Goal: Check status: Check status

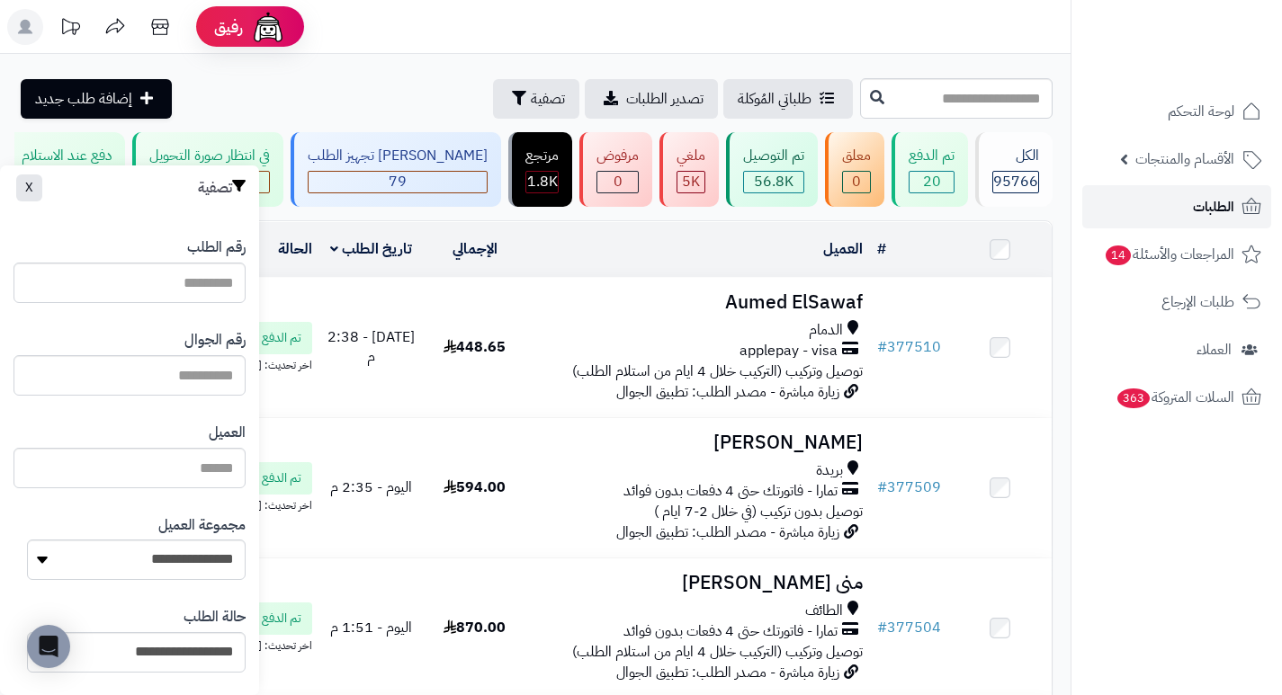
click at [1135, 201] on link "الطلبات" at bounding box center [1176, 206] width 189 height 43
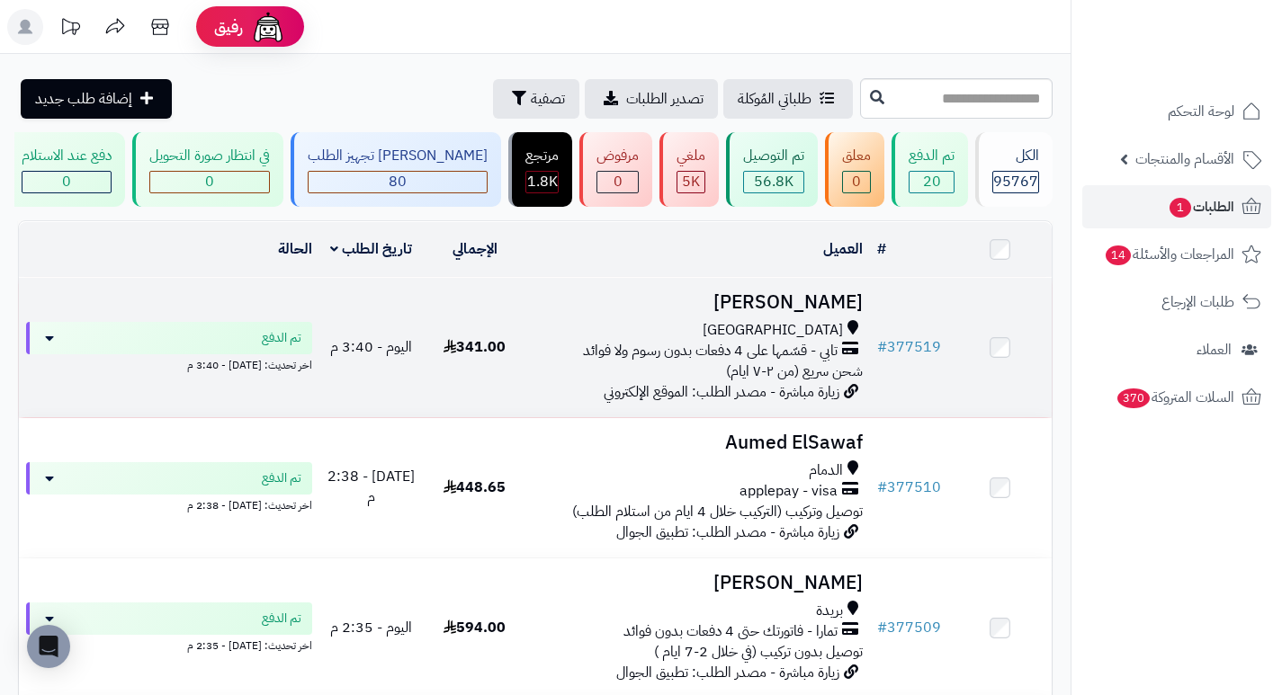
click at [839, 311] on h3 "[PERSON_NAME]" at bounding box center [697, 302] width 329 height 21
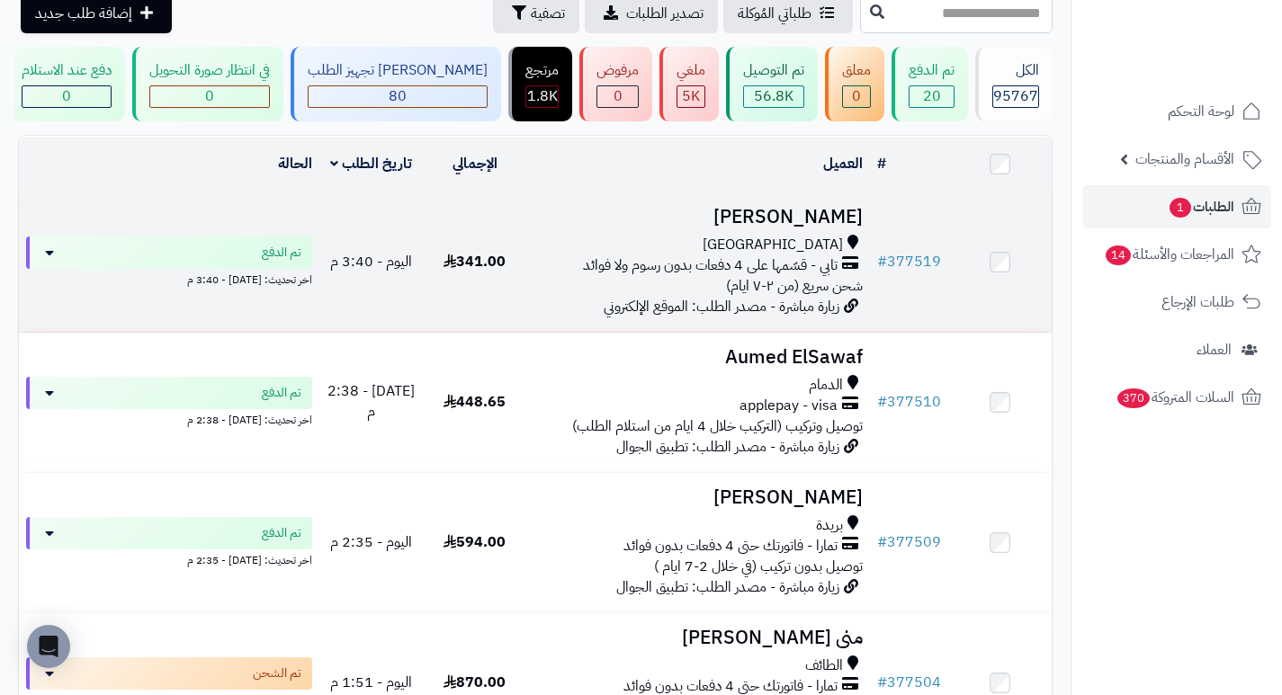
scroll to position [90, 0]
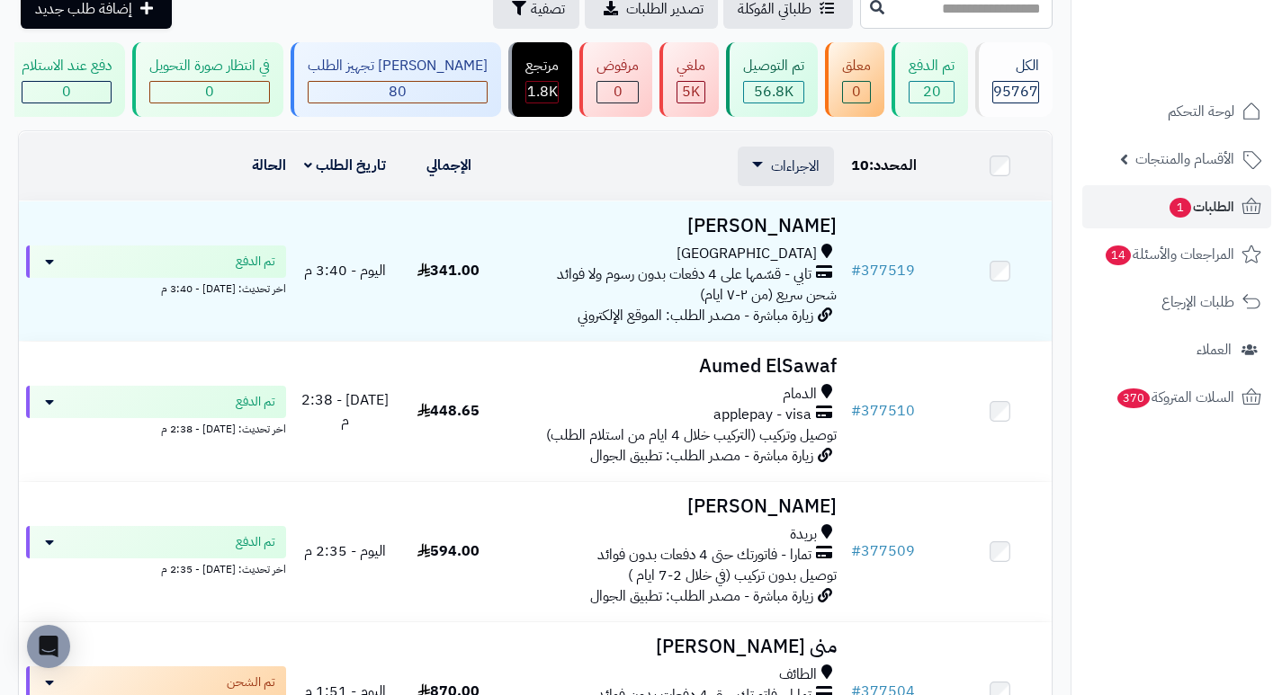
click at [996, 169] on td at bounding box center [999, 166] width 103 height 68
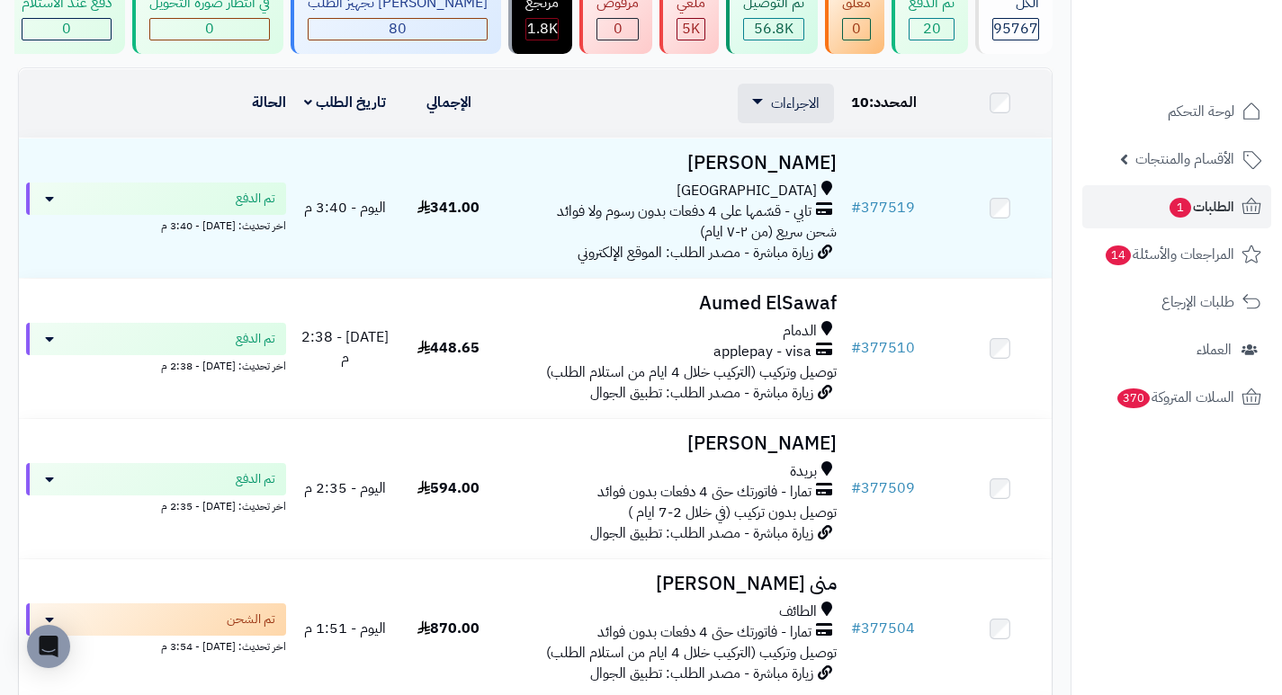
scroll to position [0, 0]
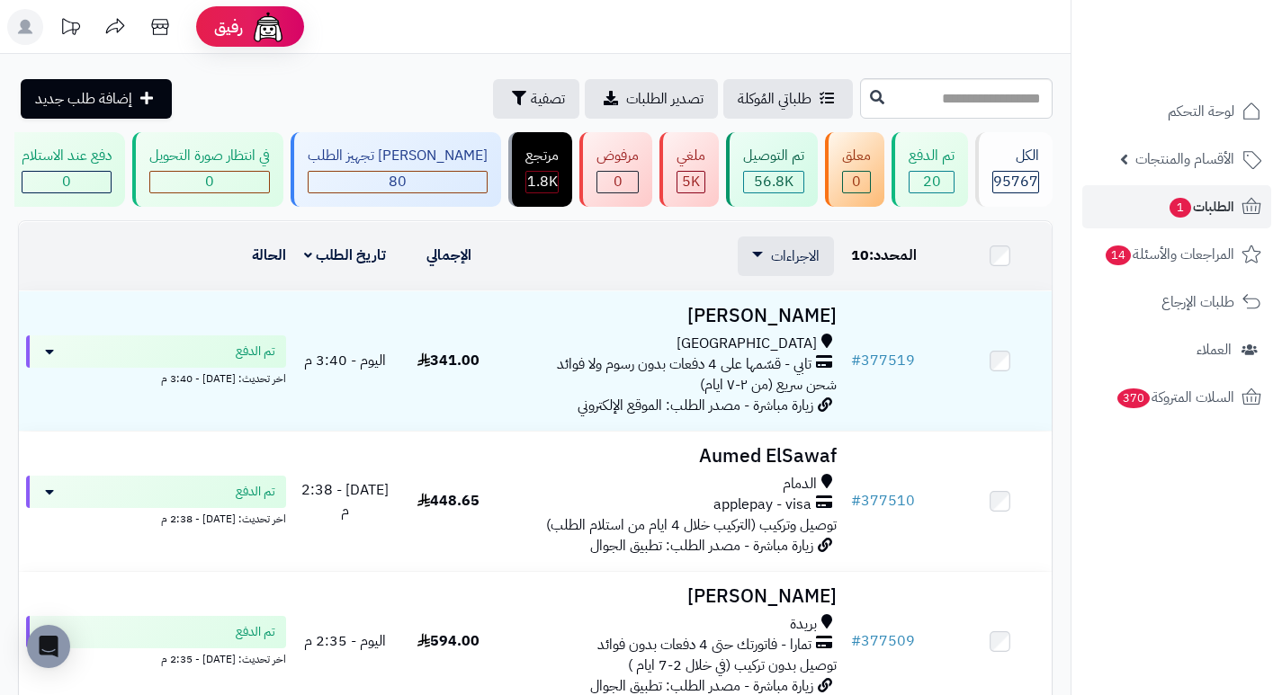
click at [973, 36] on header "رفيق ! الطلبات معالجة مكتمل إرجاع المنتجات العملاء المتواجدون الان 229403 عملاء…" at bounding box center [641, 27] width 1282 height 54
click at [1185, 210] on span "1" at bounding box center [1180, 208] width 22 height 20
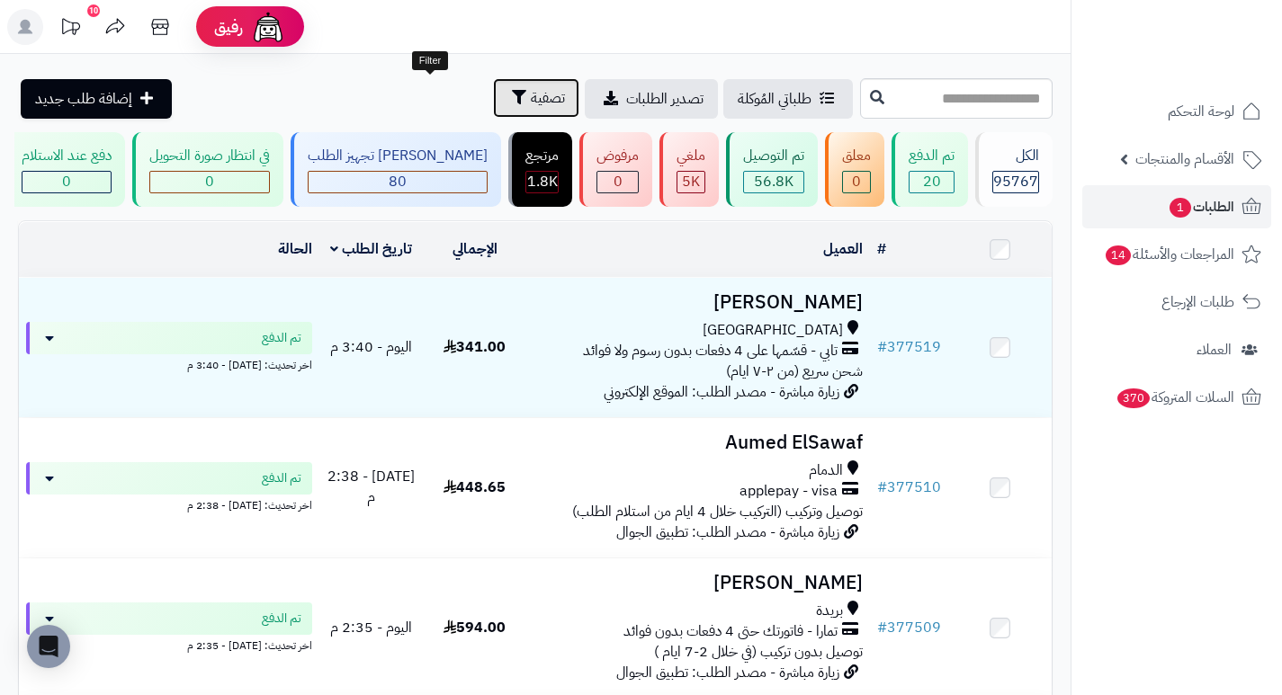
click at [531, 103] on span "تصفية" at bounding box center [548, 98] width 34 height 22
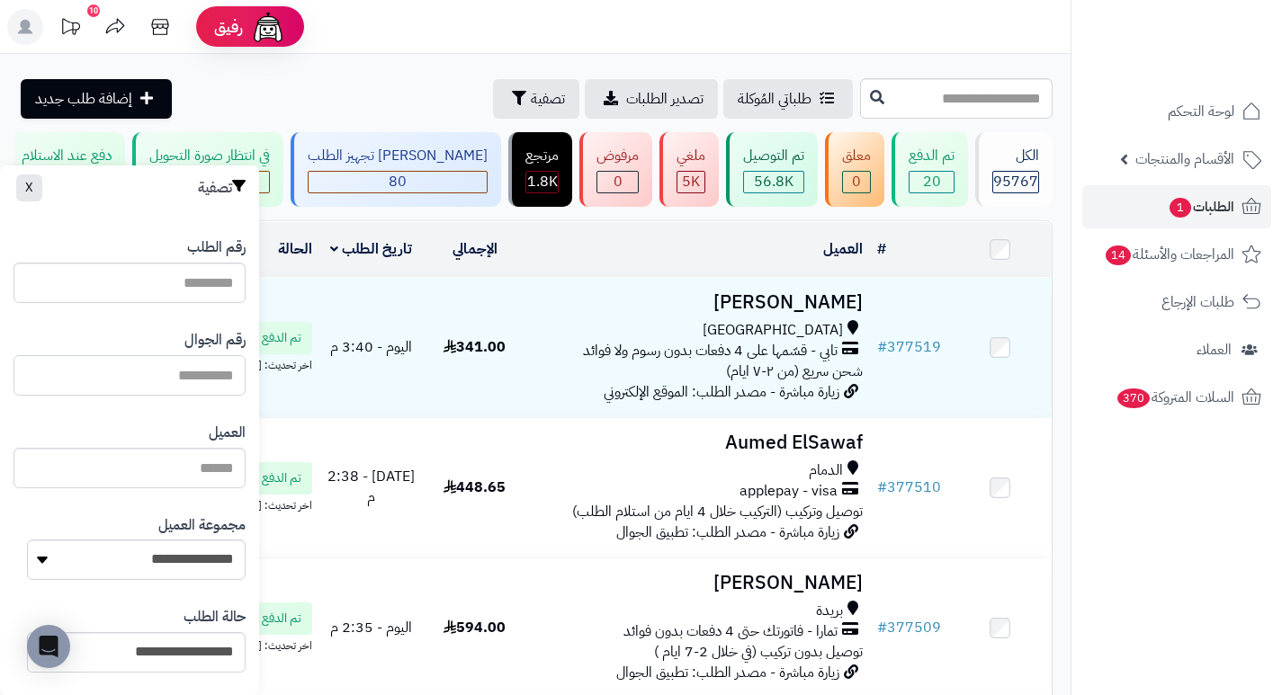
paste input "*********"
type input "*********"
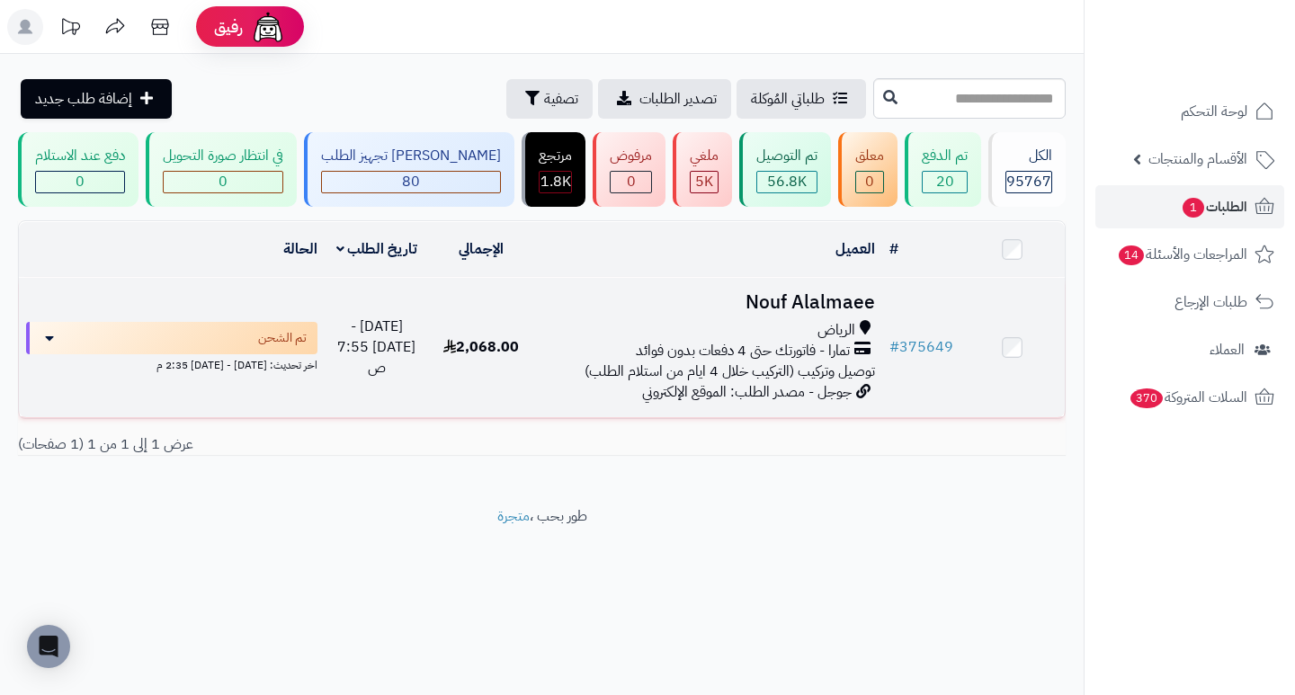
click at [793, 313] on h3 "Nouf Alalmaee" at bounding box center [708, 302] width 334 height 21
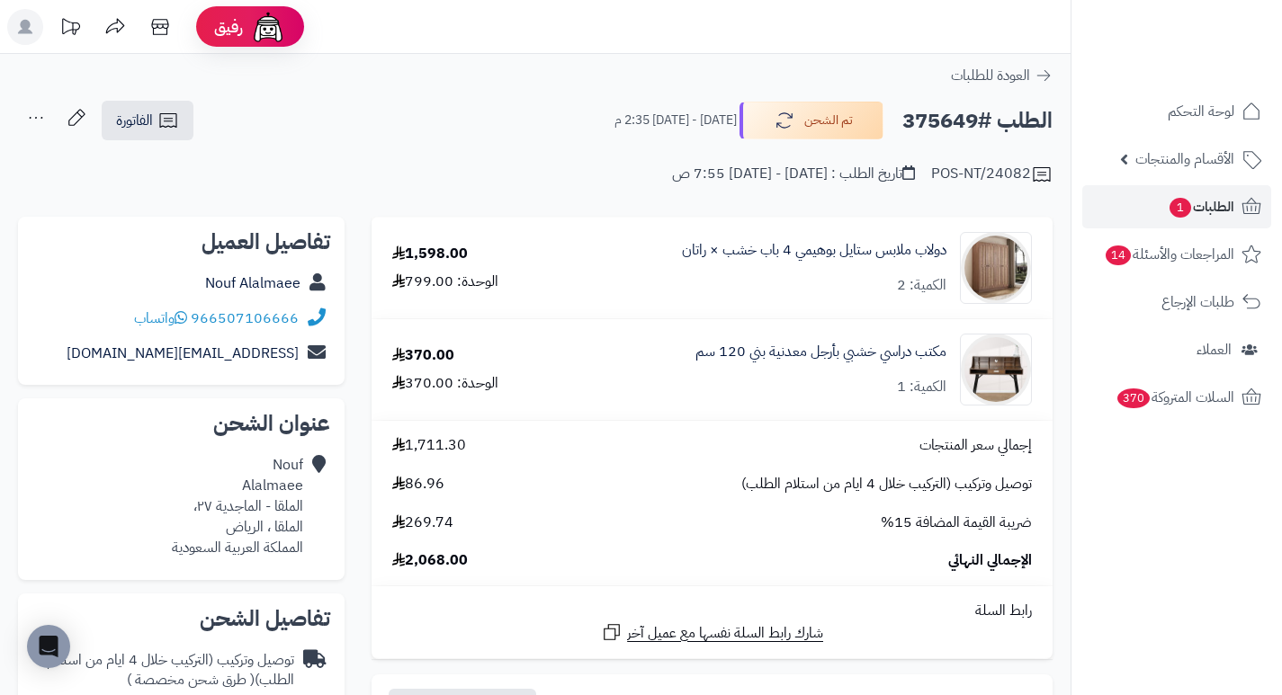
click at [923, 126] on h2 "الطلب #375649" at bounding box center [977, 121] width 150 height 37
copy h2 "375649"
drag, startPoint x: 925, startPoint y: 124, endPoint x: 847, endPoint y: 61, distance: 99.7
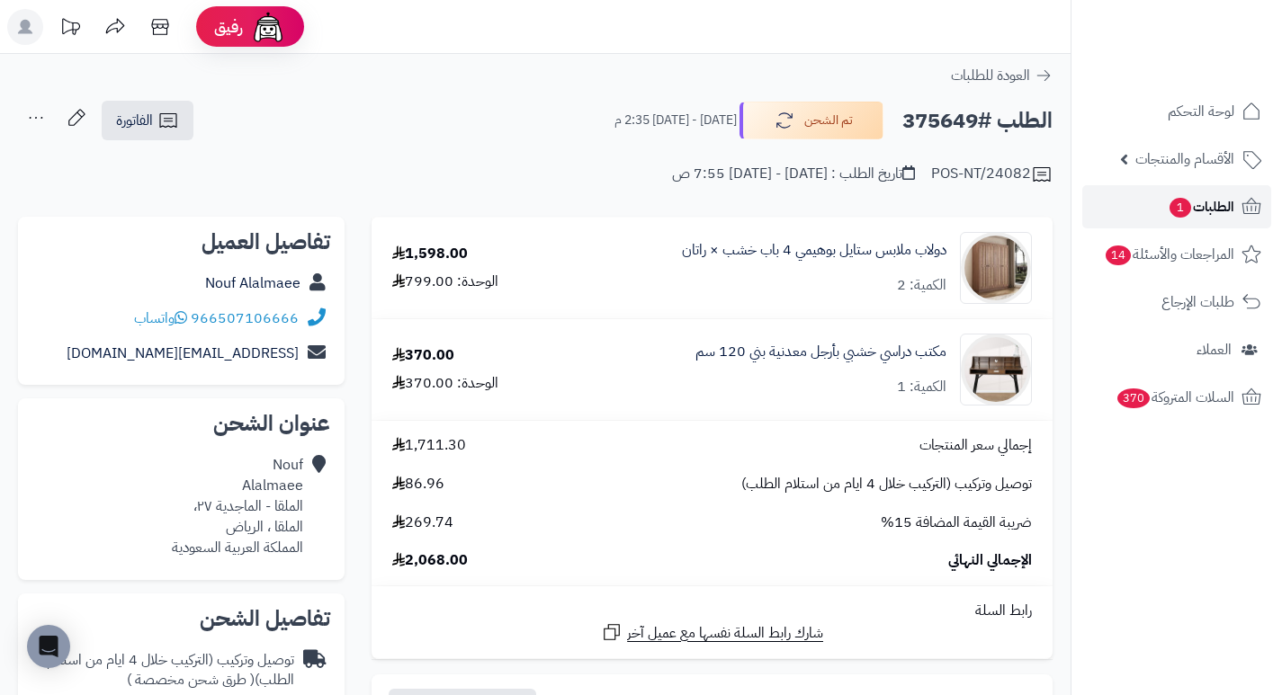
click at [1213, 206] on span "الطلبات 1" at bounding box center [1200, 206] width 67 height 25
click at [1208, 217] on span "الطلبات 1" at bounding box center [1200, 206] width 67 height 25
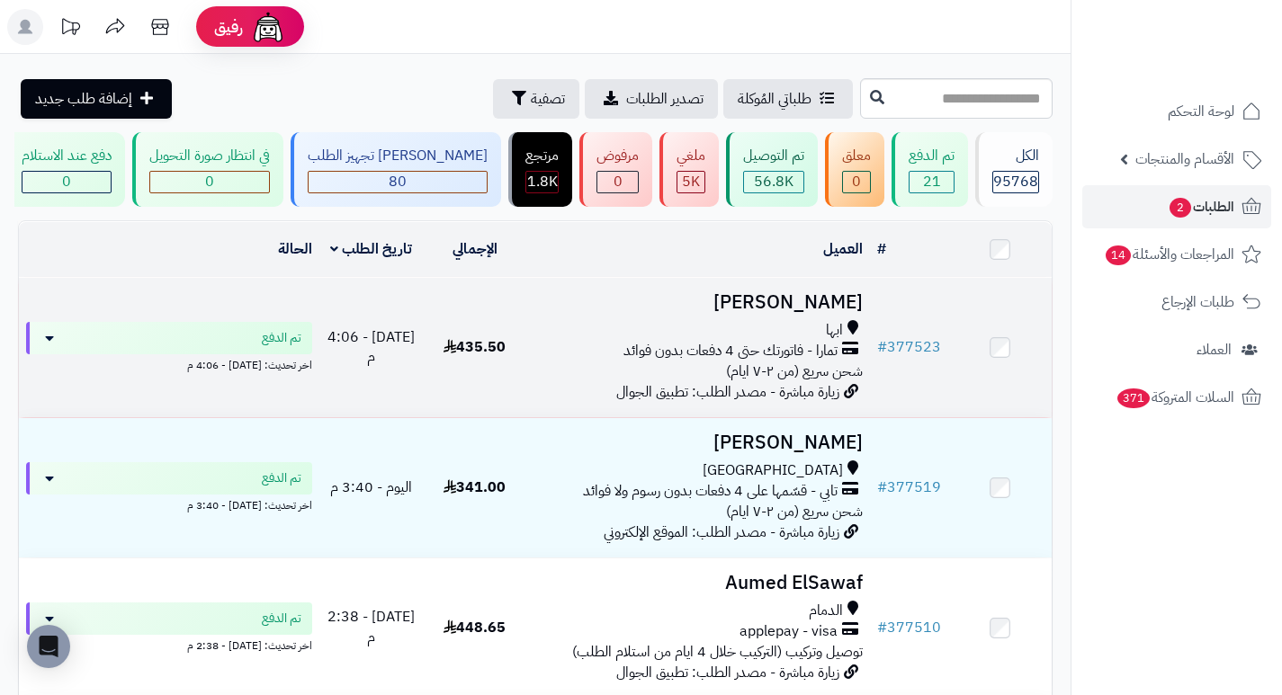
click at [809, 313] on h3 "[PERSON_NAME]" at bounding box center [697, 302] width 329 height 21
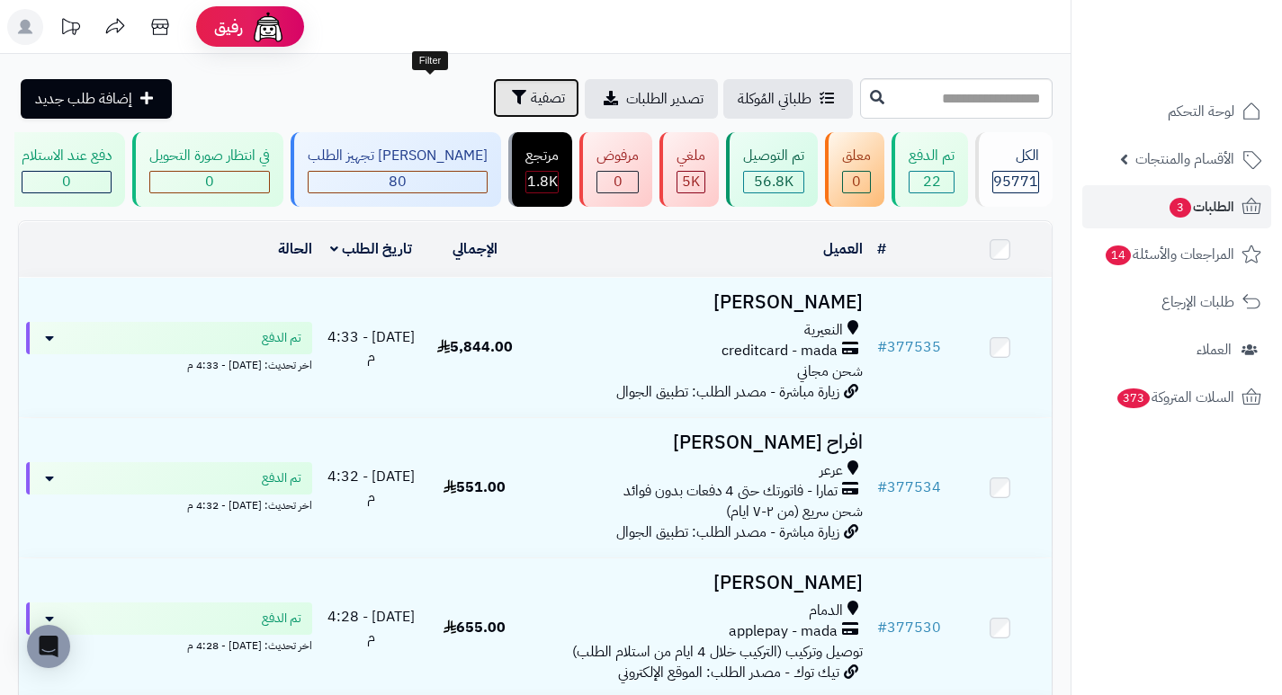
click at [531, 94] on span "تصفية" at bounding box center [548, 98] width 34 height 22
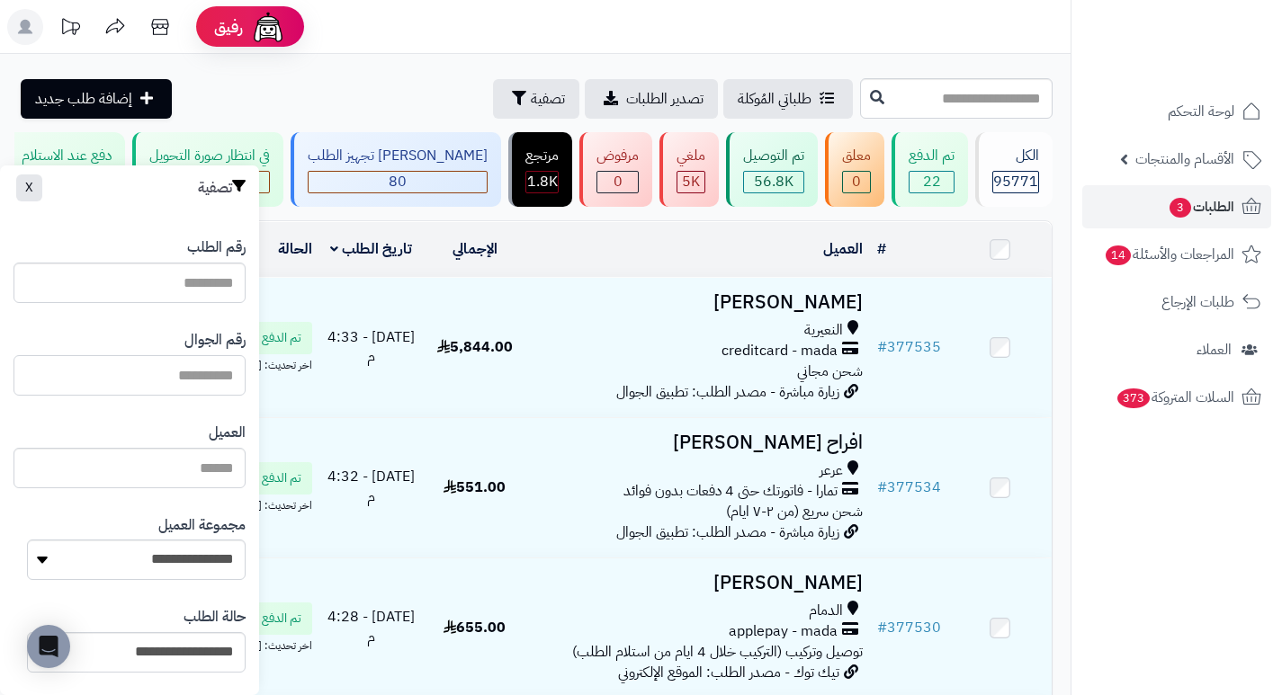
click at [169, 375] on input "text" at bounding box center [129, 375] width 232 height 40
paste input "*********"
type input "*********"
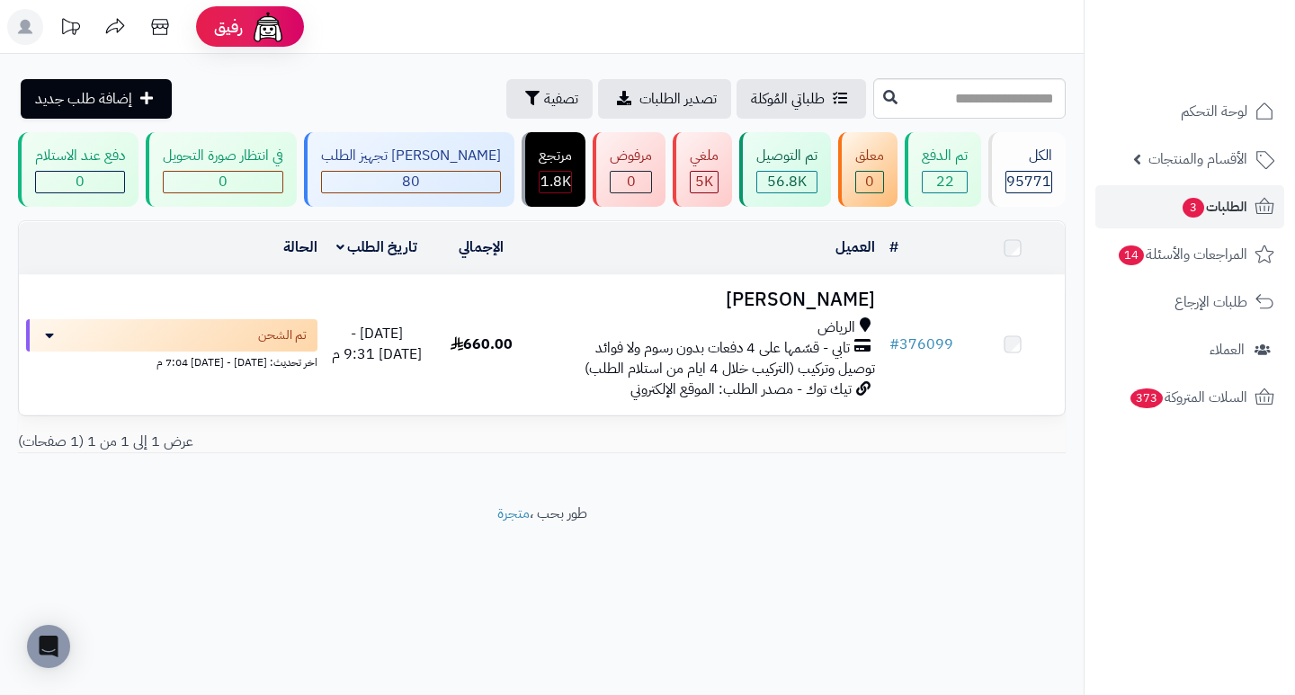
click at [782, 310] on h3 "[PERSON_NAME]" at bounding box center [708, 300] width 334 height 21
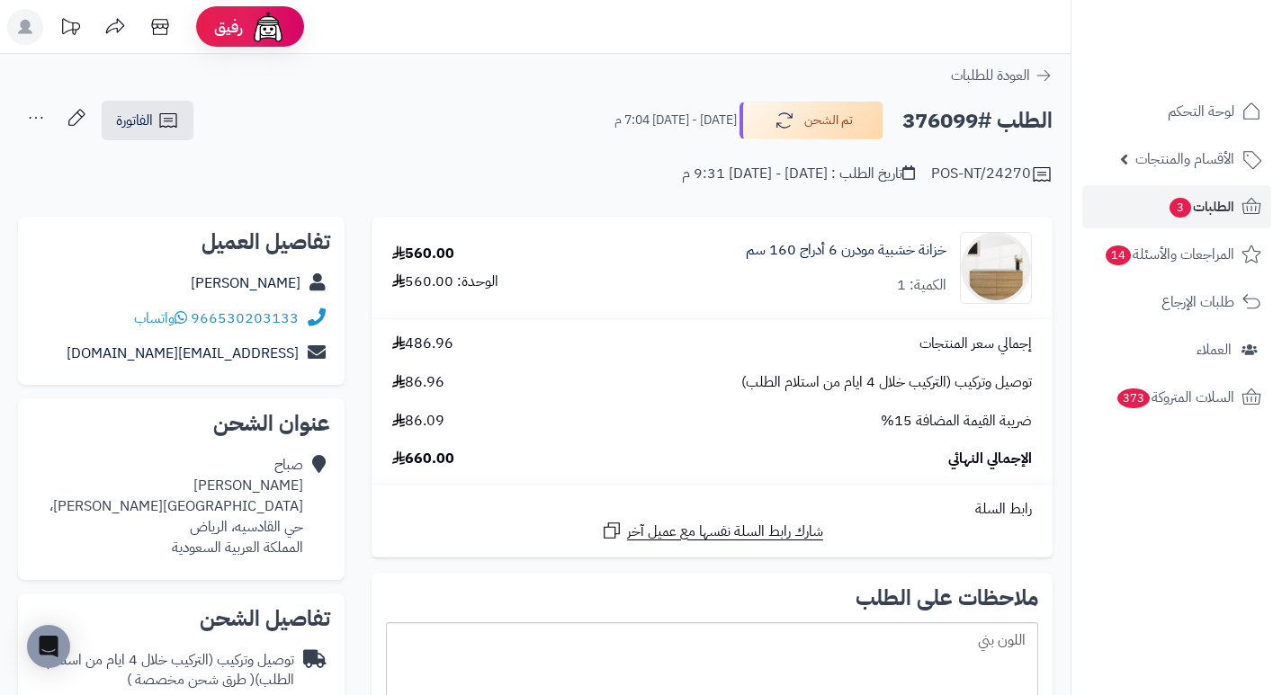
click at [960, 131] on h2 "الطلب #376099" at bounding box center [977, 121] width 150 height 37
copy h2 "376099"
click at [891, 72] on div "العودة للطلبات" at bounding box center [535, 76] width 1070 height 22
click at [1182, 201] on span "3" at bounding box center [1180, 208] width 22 height 20
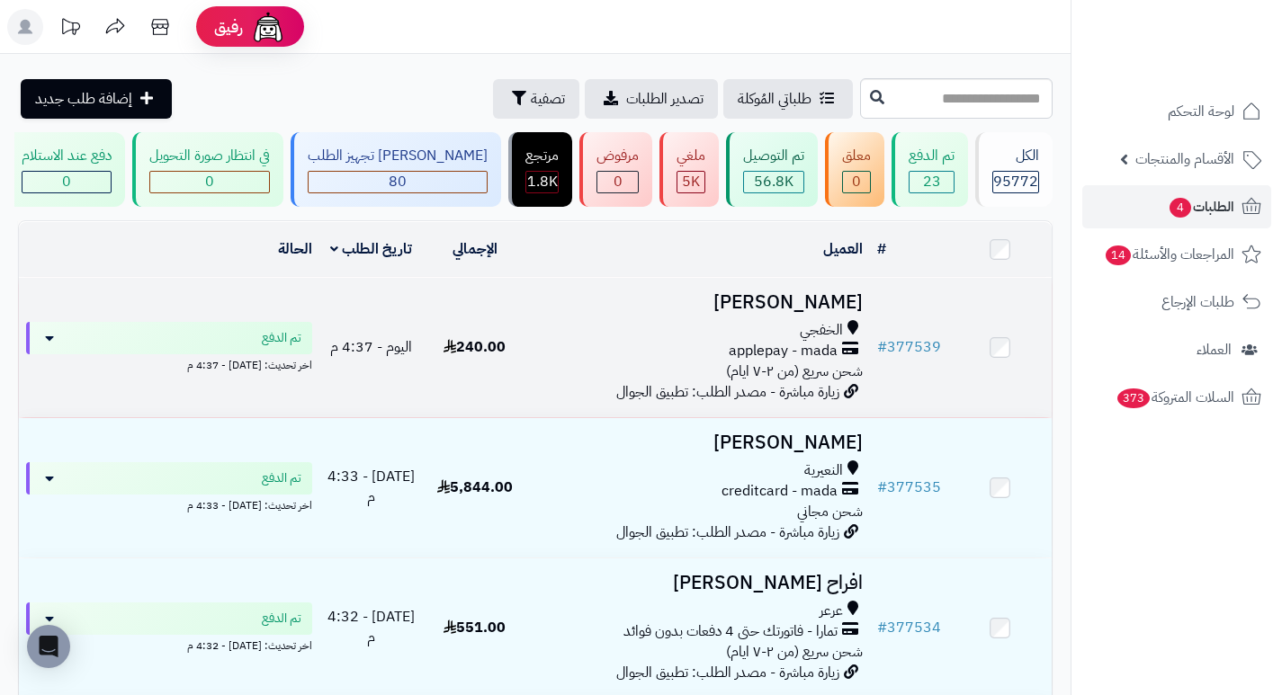
click at [810, 313] on h3 "[PERSON_NAME]" at bounding box center [697, 302] width 329 height 21
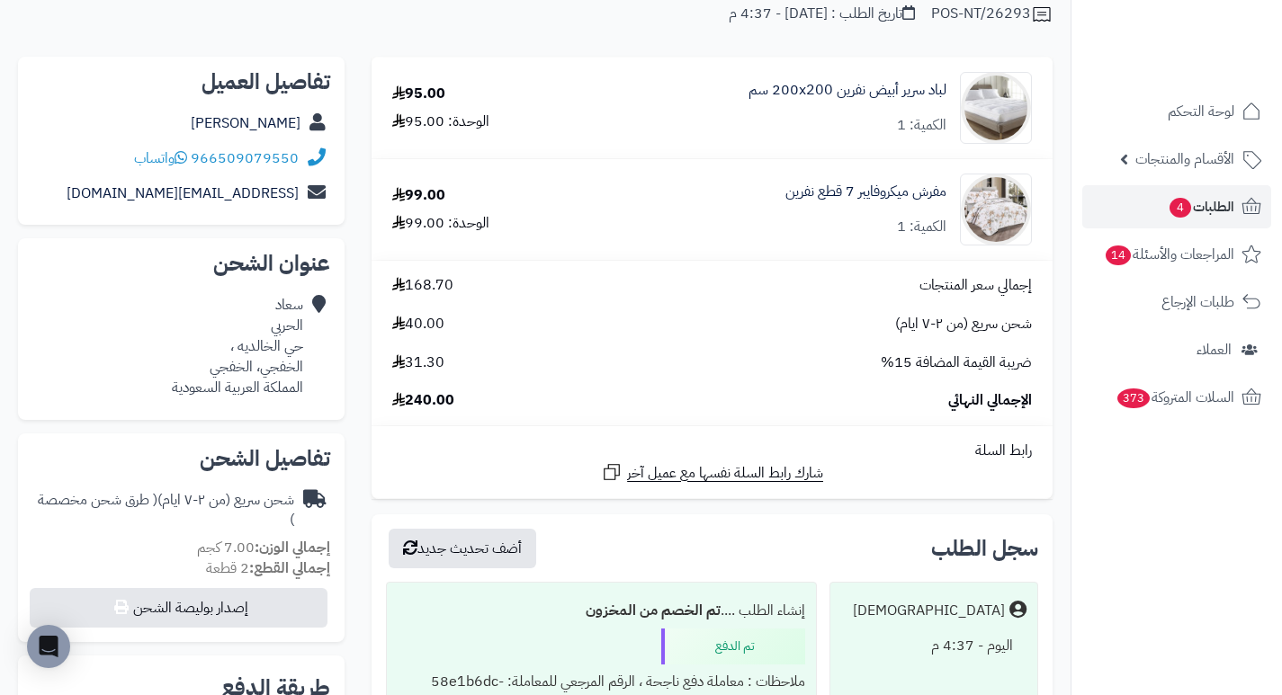
scroll to position [180, 0]
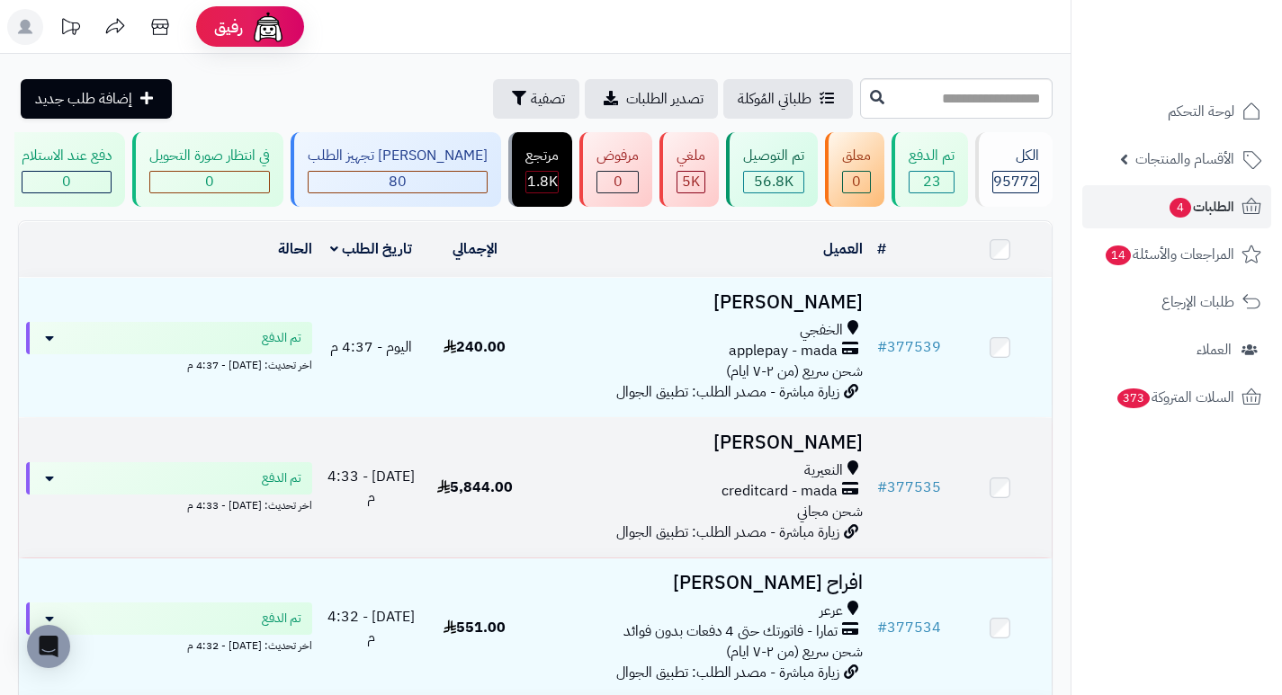
click at [837, 450] on h3 "فهد محمد" at bounding box center [697, 443] width 329 height 21
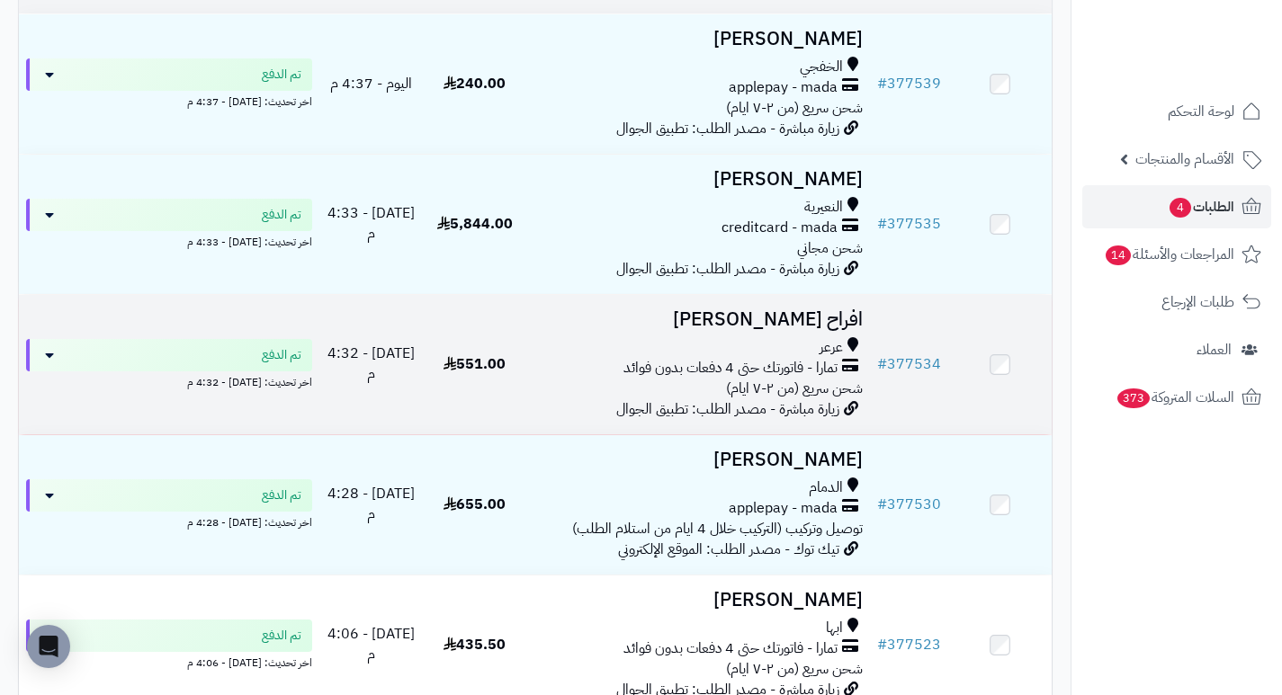
scroll to position [270, 0]
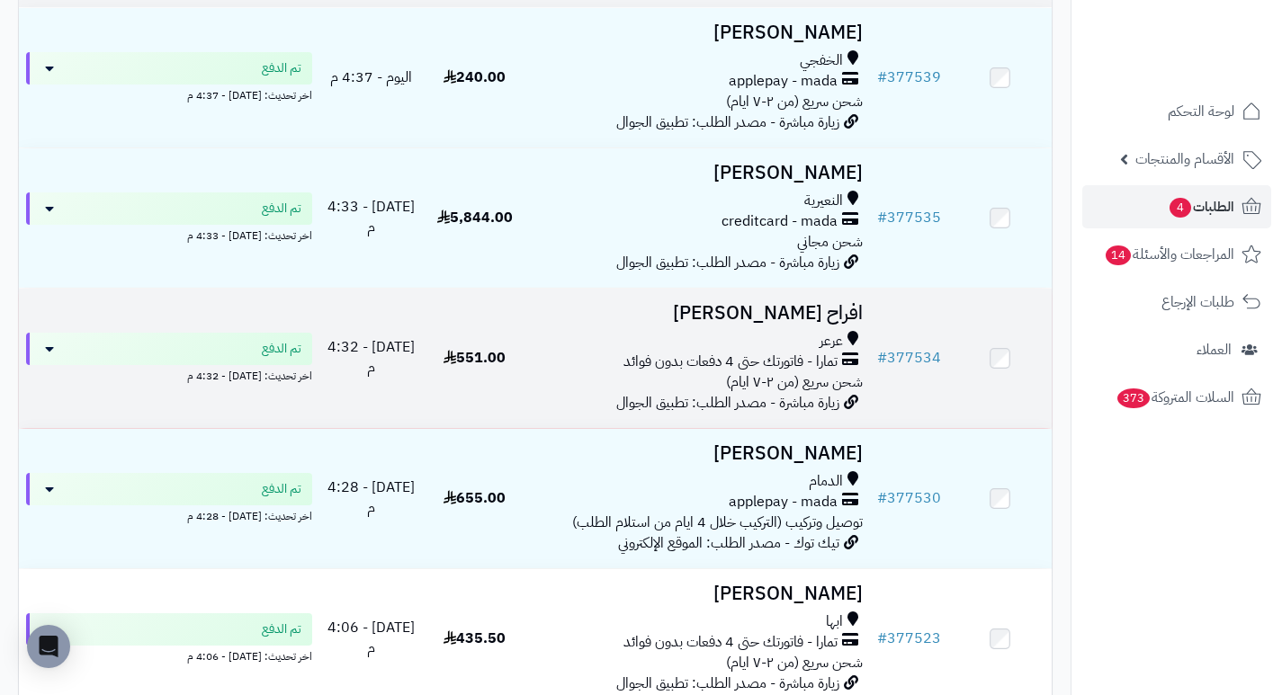
click at [831, 323] on h3 "افراح [PERSON_NAME]" at bounding box center [697, 313] width 329 height 21
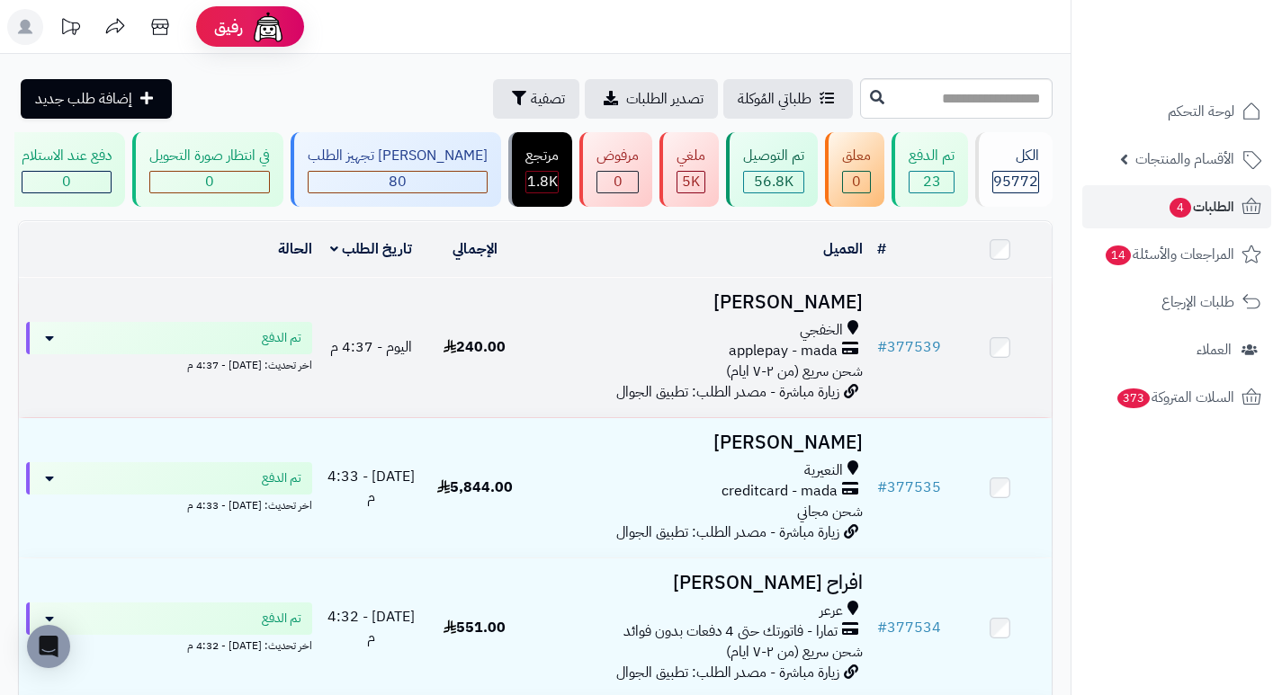
click at [790, 313] on h3 "[PERSON_NAME]" at bounding box center [697, 302] width 329 height 21
